Goal: Book appointment/travel/reservation

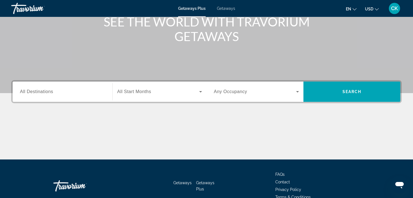
scroll to position [101, 0]
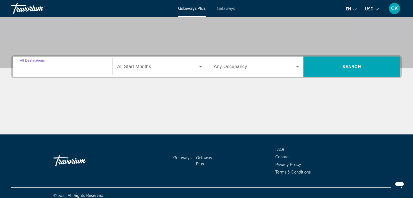
click at [58, 68] on input "Destination All Destinations" at bounding box center [62, 66] width 85 height 7
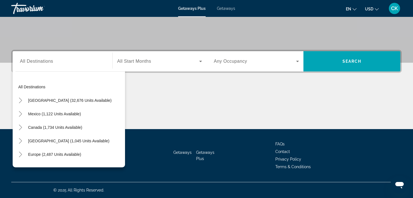
click at [58, 68] on div "Search widget" at bounding box center [62, 61] width 85 height 16
click at [47, 58] on input "Destination All Destinations" at bounding box center [62, 61] width 85 height 7
click at [23, 66] on div "Search widget" at bounding box center [62, 61] width 85 height 16
click at [25, 57] on div "Destination All Destinations" at bounding box center [62, 61] width 85 height 16
click at [44, 153] on span "Europe (2,487 units available)" at bounding box center [54, 154] width 53 height 4
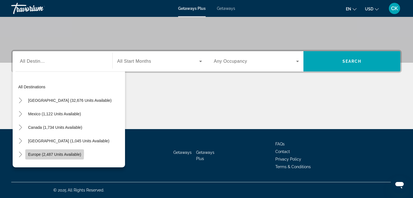
type input "**********"
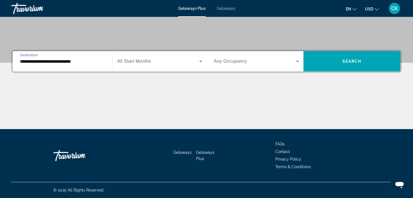
click at [157, 61] on span "Search widget" at bounding box center [158, 61] width 82 height 7
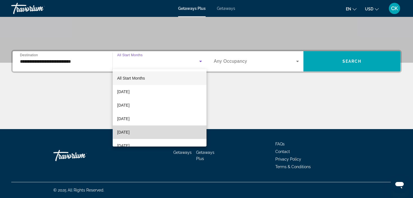
click at [129, 129] on span "[DATE]" at bounding box center [123, 132] width 12 height 7
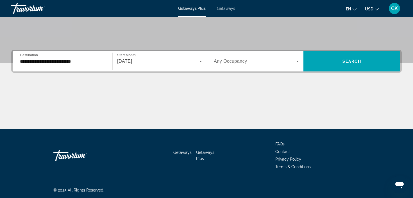
click at [234, 66] on div "Search widget" at bounding box center [256, 61] width 85 height 16
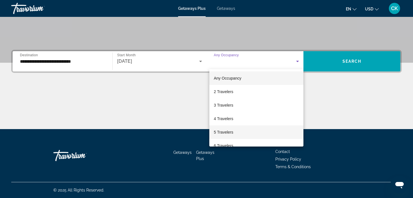
click at [238, 130] on mat-option "5 Travelers" at bounding box center [256, 131] width 94 height 13
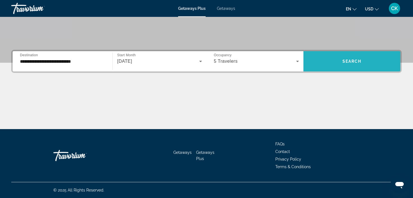
click at [334, 64] on span "Search widget" at bounding box center [351, 60] width 97 height 13
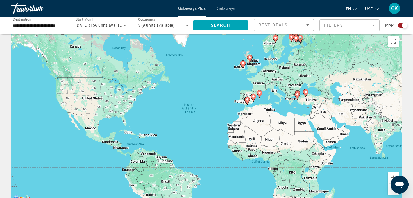
scroll to position [5, 0]
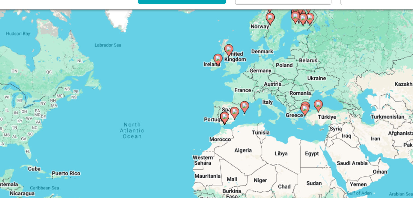
click at [197, 34] on div "To activate drag with keyboard, press Alt + Enter. Once in keyboard drag state,…" at bounding box center [206, 118] width 390 height 168
click at [293, 36] on gmp-advanced-marker "Main content" at bounding box center [296, 40] width 6 height 8
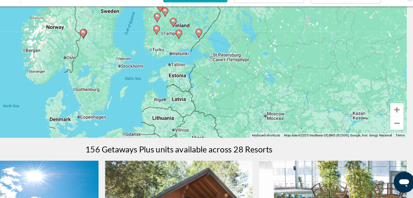
scroll to position [62, 0]
click at [166, 10] on div "To navigate, press the arrow keys. To activate drag with keyboard, press Alt + …" at bounding box center [206, 61] width 390 height 168
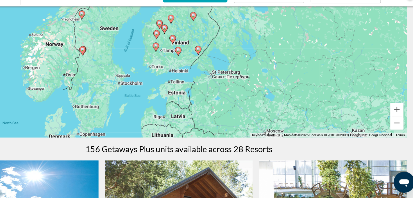
drag, startPoint x: 166, startPoint y: 10, endPoint x: 166, endPoint y: 25, distance: 14.6
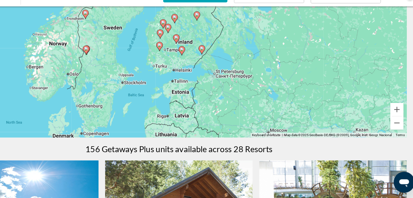
drag, startPoint x: 166, startPoint y: 25, endPoint x: 171, endPoint y: 25, distance: 5.1
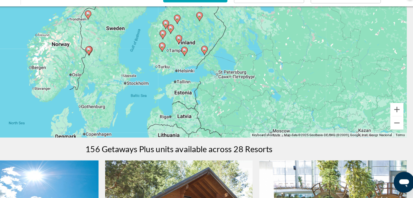
click at [222, 39] on icon "Main content" at bounding box center [224, 42] width 5 height 7
type input "**********"
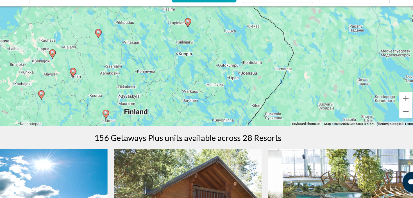
scroll to position [73, 0]
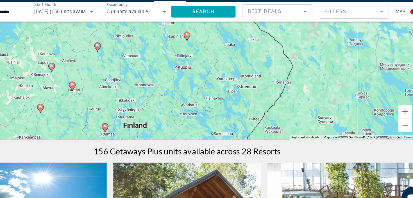
click at [204, 42] on gmp-advanced-marker "Main content" at bounding box center [207, 46] width 6 height 8
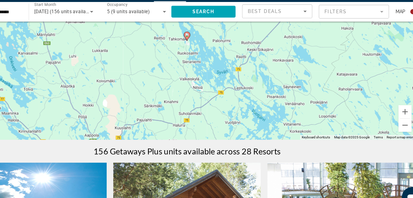
scroll to position [79, 0]
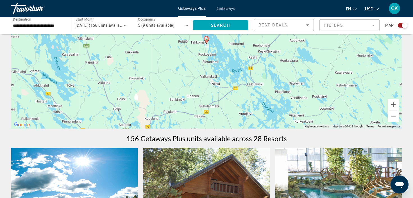
click at [206, 45] on div "To navigate, press the arrow keys. To activate drag with keyboard, press Alt + …" at bounding box center [206, 44] width 390 height 168
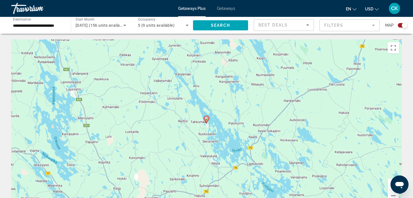
scroll to position [0, 0]
click at [206, 121] on icon "Main content" at bounding box center [207, 119] width 6 height 8
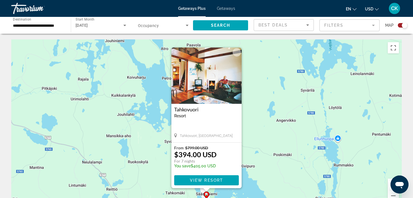
click at [158, 115] on div "To activate drag with keyboard, press Alt + Enter. Once in keyboard drag state,…" at bounding box center [206, 123] width 390 height 168
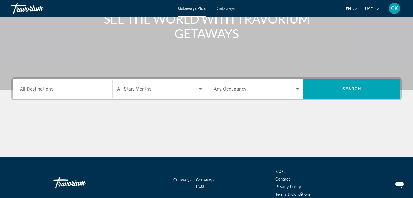
click at [102, 84] on div "Search widget" at bounding box center [62, 89] width 85 height 16
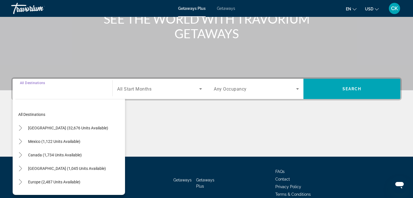
scroll to position [106, 0]
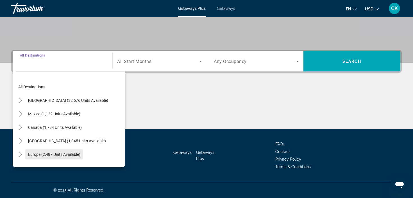
click at [78, 153] on span "Europe (2,487 units available)" at bounding box center [54, 154] width 52 height 4
type input "**********"
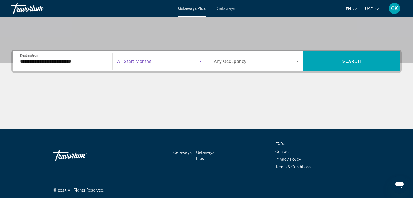
click at [163, 64] on span "Search widget" at bounding box center [158, 61] width 82 height 7
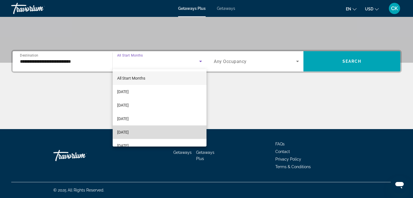
click at [158, 131] on mat-option "[DATE]" at bounding box center [160, 131] width 94 height 13
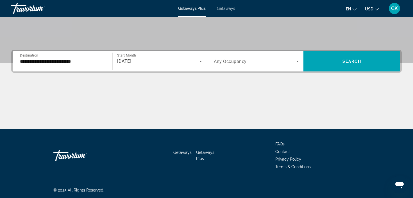
click at [251, 57] on div "Search widget" at bounding box center [256, 61] width 85 height 16
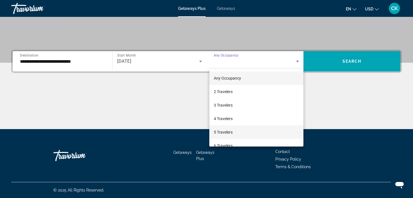
click at [234, 132] on mat-option "5 Travelers" at bounding box center [256, 131] width 94 height 13
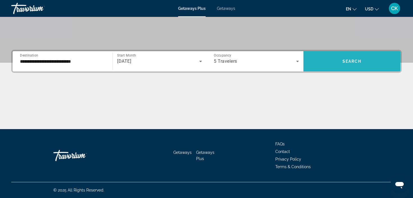
click at [353, 54] on span "Search widget" at bounding box center [351, 61] width 97 height 20
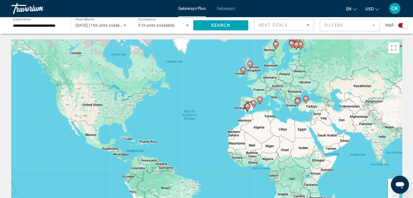
click at [293, 47] on gmp-advanced-marker "Main content" at bounding box center [291, 44] width 6 height 8
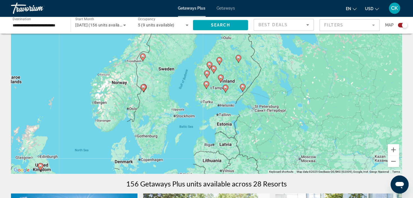
scroll to position [35, 0]
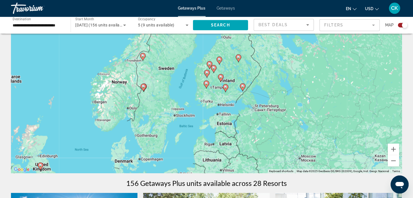
click at [242, 71] on div "To activate drag with keyboard, press Alt + Enter. Once in keyboard drag state,…" at bounding box center [206, 88] width 390 height 168
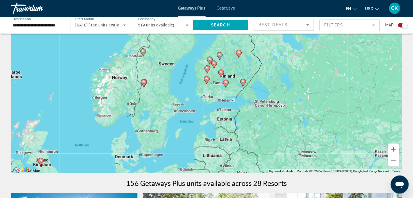
drag, startPoint x: 244, startPoint y: 72, endPoint x: 244, endPoint y: 67, distance: 5.1
drag, startPoint x: 245, startPoint y: 66, endPoint x: 244, endPoint y: 63, distance: 3.5
click at [244, 63] on div "To activate drag with keyboard, press Alt + Enter. Once in keyboard drag state,…" at bounding box center [206, 88] width 390 height 168
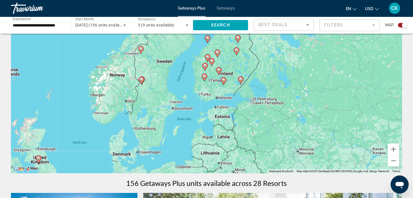
click at [244, 63] on div "To activate drag with keyboard, press Alt + Enter. Once in keyboard drag state,…" at bounding box center [206, 88] width 390 height 168
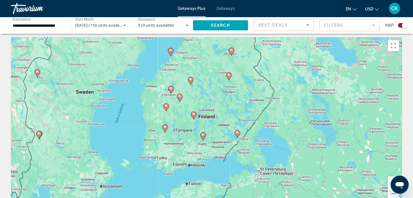
scroll to position [1, 0]
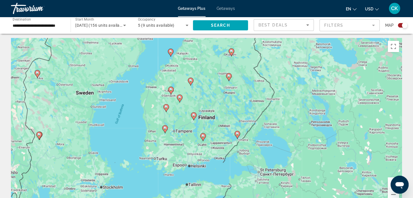
click at [166, 90] on div "To activate drag with keyboard, press Alt + Enter. Once in keyboard drag state,…" at bounding box center [206, 122] width 390 height 168
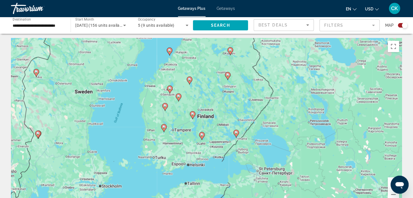
click at [165, 90] on div "To activate drag with keyboard, press Alt + Enter. Once in keyboard drag state,…" at bounding box center [206, 122] width 390 height 168
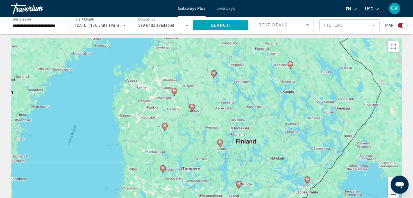
click at [168, 90] on div "To activate drag with keyboard, press Alt + Enter. Once in keyboard drag state,…" at bounding box center [206, 122] width 390 height 168
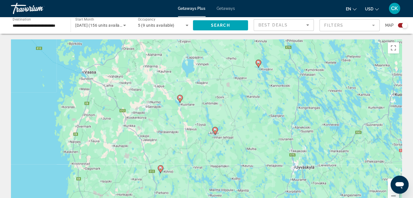
scroll to position [0, 0]
click at [158, 89] on div "To activate drag with keyboard, press Alt + Enter. Once in keyboard drag state,…" at bounding box center [206, 123] width 390 height 168
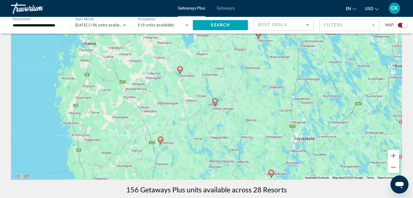
scroll to position [28, 0]
click at [393, 10] on span "CK" at bounding box center [394, 9] width 7 height 6
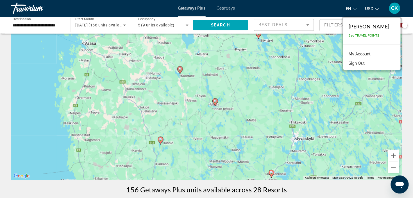
click at [373, 55] on link "My Account" at bounding box center [360, 54] width 28 height 7
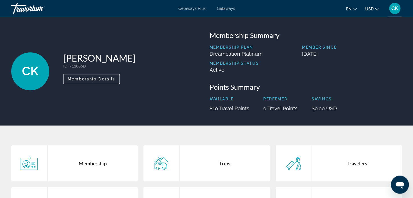
click at [390, 10] on div "CK" at bounding box center [394, 8] width 11 height 11
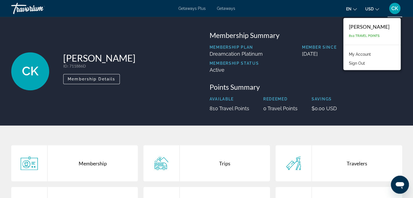
click at [135, 55] on div "CK [PERSON_NAME] ID : 711886D Secondary Member Membership Details" at bounding box center [107, 71] width 192 height 80
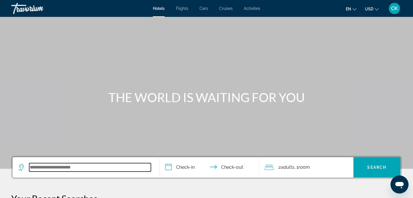
click at [82, 165] on input "Search widget" at bounding box center [90, 167] width 122 height 8
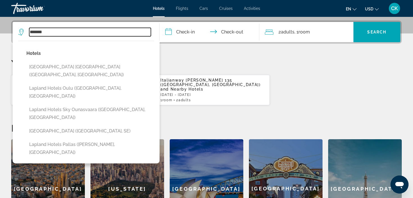
scroll to position [134, 0]
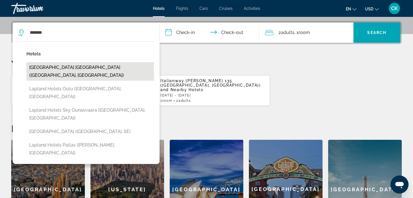
click at [92, 65] on button "Lapland Northern Lights Hotel Ilveslinna (Ranua, FI)" at bounding box center [89, 71] width 127 height 19
type input "**********"
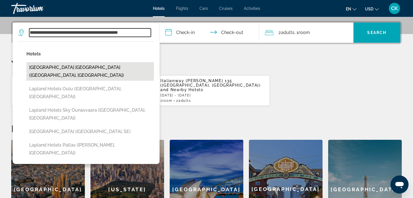
scroll to position [137, 0]
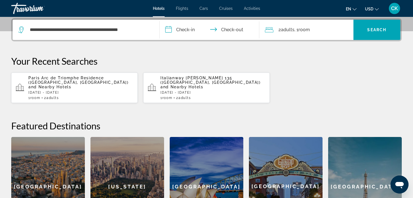
click at [185, 32] on input "**********" at bounding box center [210, 31] width 102 height 22
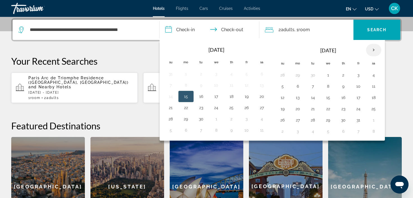
click at [375, 49] on th "Next month" at bounding box center [373, 50] width 15 height 12
click at [325, 110] on button "24" at bounding box center [327, 109] width 9 height 8
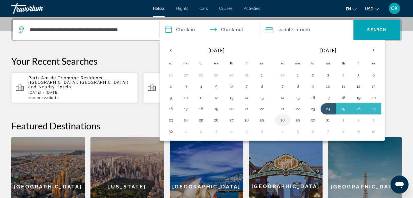
click at [287, 121] on td "28" at bounding box center [282, 119] width 15 height 11
click at [296, 122] on button "29" at bounding box center [297, 120] width 9 height 8
type input "**********"
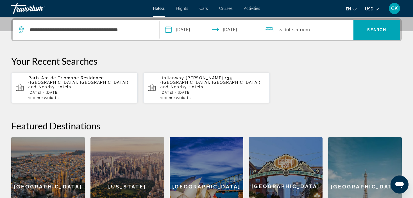
click at [280, 30] on span "2 Adult Adults" at bounding box center [286, 30] width 16 height 8
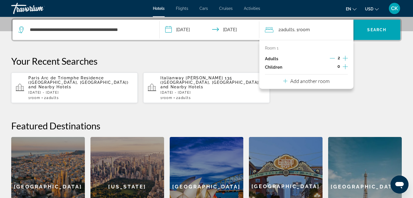
click at [345, 58] on icon "Increment adults" at bounding box center [345, 58] width 5 height 5
click at [334, 58] on icon "Decrement adults" at bounding box center [332, 58] width 5 height 5
click at [344, 69] on icon "Increment children" at bounding box center [345, 66] width 5 height 7
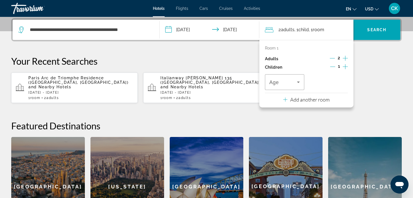
click at [344, 69] on icon "Increment children" at bounding box center [345, 66] width 5 height 7
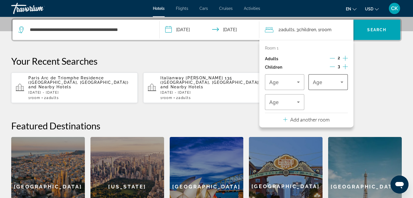
click at [340, 87] on div "Travelers: 2 adults, 3 children" at bounding box center [328, 82] width 30 height 16
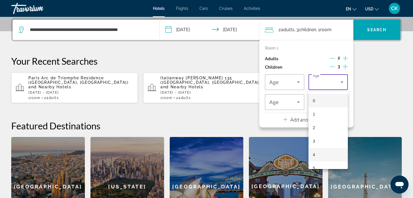
click at [321, 154] on mat-option "4" at bounding box center [327, 154] width 39 height 13
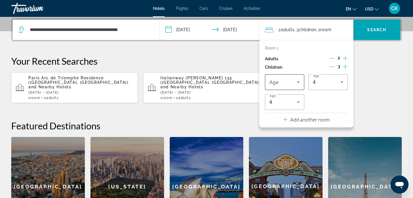
click at [295, 89] on div "Travelers: 2 adults, 3 children" at bounding box center [284, 82] width 30 height 16
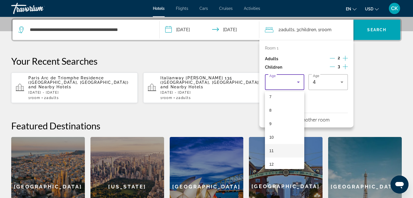
scroll to position [99, 0]
click at [273, 150] on mat-option "11" at bounding box center [284, 149] width 39 height 13
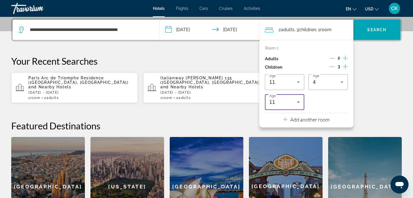
click at [296, 103] on icon "Travelers: 2 adults, 3 children" at bounding box center [298, 102] width 7 height 7
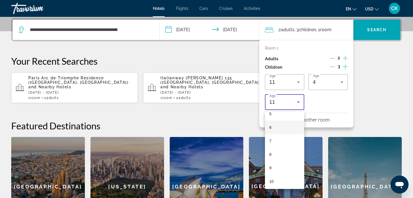
scroll to position [73, 0]
click at [274, 158] on mat-option "8" at bounding box center [284, 155] width 39 height 13
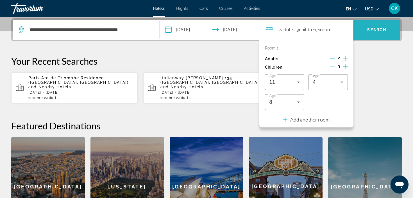
click at [382, 25] on span "Search widget" at bounding box center [376, 29] width 47 height 13
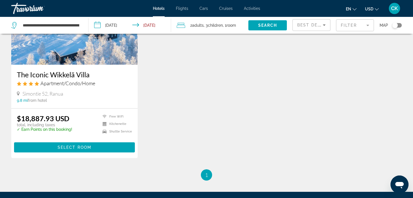
scroll to position [76, 0]
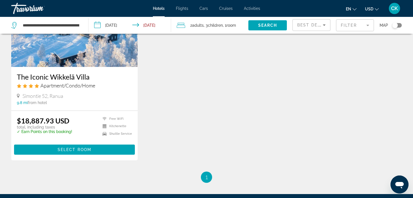
click at [394, 26] on div "Toggle map" at bounding box center [395, 25] width 6 height 6
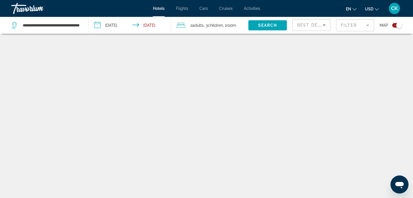
scroll to position [34, 0]
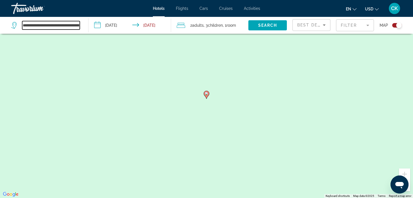
click at [70, 28] on input "**********" at bounding box center [51, 25] width 58 height 8
click at [14, 25] on icon "Search widget" at bounding box center [14, 25] width 7 height 7
click at [15, 26] on icon "Search widget" at bounding box center [14, 25] width 7 height 7
click at [204, 97] on gmp-advanced-marker "Main content" at bounding box center [207, 94] width 6 height 8
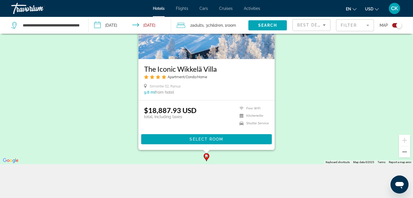
scroll to position [67, 0]
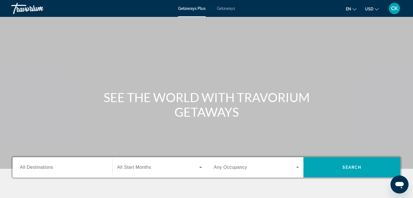
click at [223, 8] on span "Getaways" at bounding box center [226, 8] width 18 height 4
click at [195, 9] on span "Getaways Plus" at bounding box center [191, 8] width 27 height 4
click at [228, 9] on span "Getaways" at bounding box center [226, 8] width 18 height 4
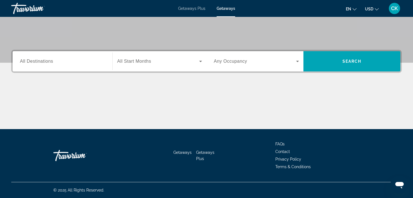
scroll to position [106, 0]
click at [70, 66] on div "Search widget" at bounding box center [62, 61] width 85 height 16
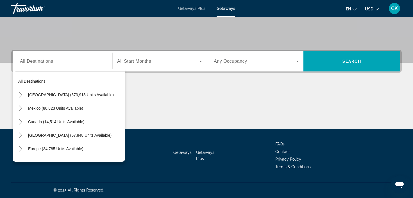
click at [152, 84] on div "Destination All Destinations All destinations United States (673,918 units avai…" at bounding box center [206, 89] width 413 height 79
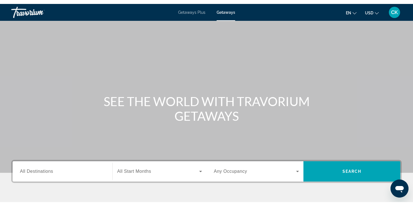
scroll to position [0, 0]
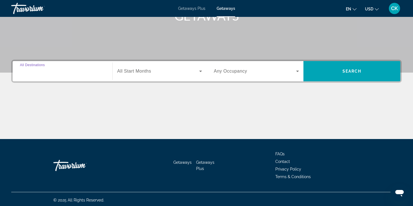
click at [81, 73] on input "Destination All Destinations" at bounding box center [62, 71] width 85 height 7
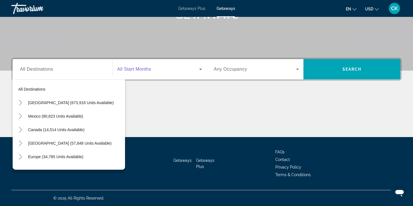
click at [200, 70] on icon "Search widget" at bounding box center [200, 69] width 7 height 7
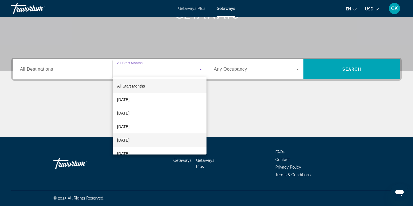
click at [129, 139] on span "December 2025" at bounding box center [123, 139] width 12 height 7
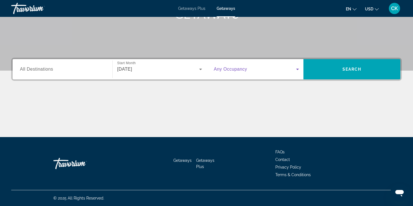
click at [296, 68] on icon "Search widget" at bounding box center [297, 69] width 7 height 7
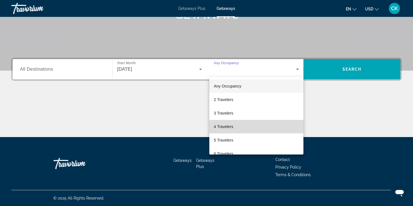
click at [236, 127] on mat-option "4 Travelers" at bounding box center [256, 126] width 94 height 13
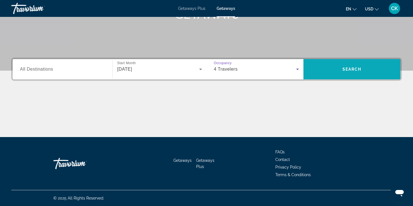
click at [335, 77] on span "Search widget" at bounding box center [351, 69] width 97 height 20
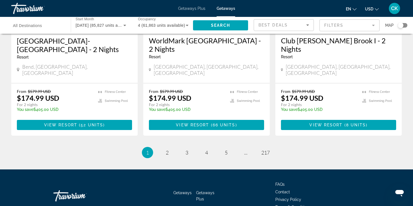
scroll to position [737, 0]
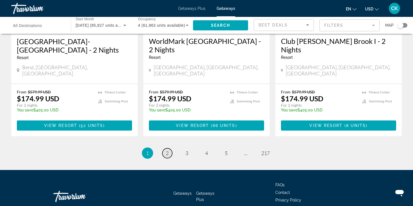
click at [167, 150] on span "2" at bounding box center [167, 153] width 3 height 6
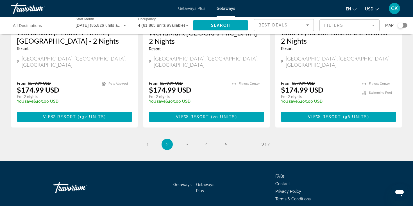
scroll to position [737, 0]
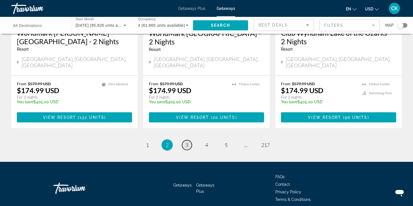
click at [184, 140] on link "page 3" at bounding box center [187, 145] width 10 height 10
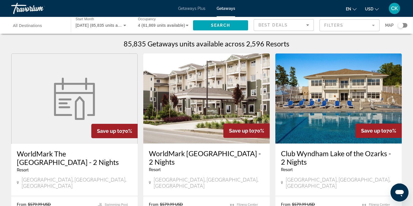
click at [194, 13] on div "Getaways Plus Getaways en English Español Français Italiano Português русский U…" at bounding box center [206, 8] width 413 height 15
click at [195, 9] on span "Getaways Plus" at bounding box center [191, 8] width 27 height 4
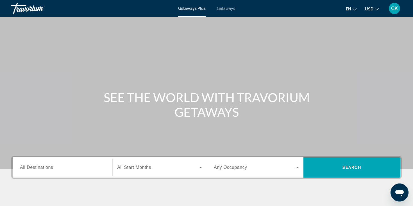
click at [192, 8] on span "Getaways Plus" at bounding box center [192, 8] width 28 height 4
click at [82, 171] on div "Search widget" at bounding box center [62, 167] width 85 height 16
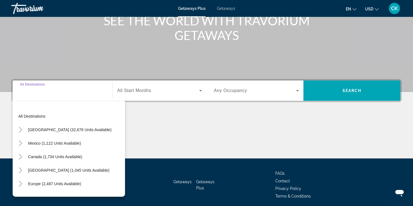
scroll to position [98, 0]
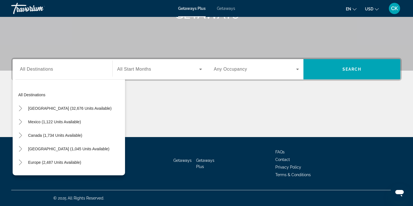
click at [171, 112] on div "Main content" at bounding box center [206, 116] width 390 height 42
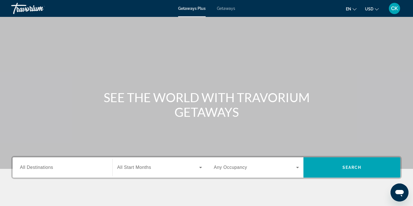
scroll to position [0, 0]
click at [396, 8] on span "CK" at bounding box center [394, 9] width 7 height 6
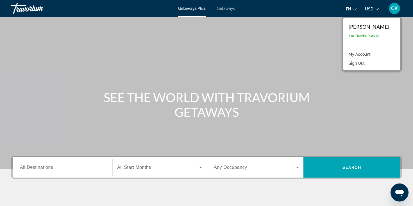
click at [287, 53] on div "Main content" at bounding box center [206, 84] width 413 height 168
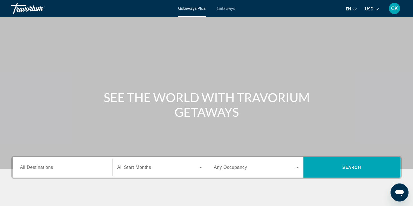
click at [229, 10] on span "Getaways" at bounding box center [226, 8] width 18 height 4
click at [230, 10] on span "Getaways" at bounding box center [225, 8] width 19 height 4
